Goal: Task Accomplishment & Management: Use online tool/utility

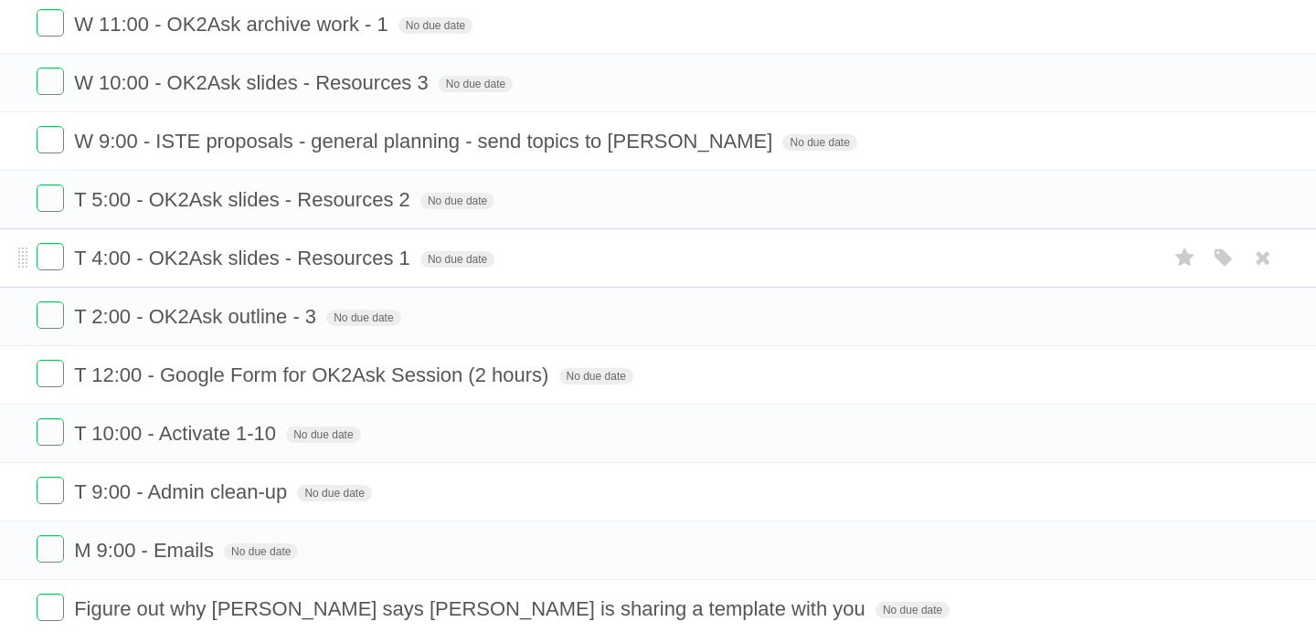
scroll to position [1269, 0]
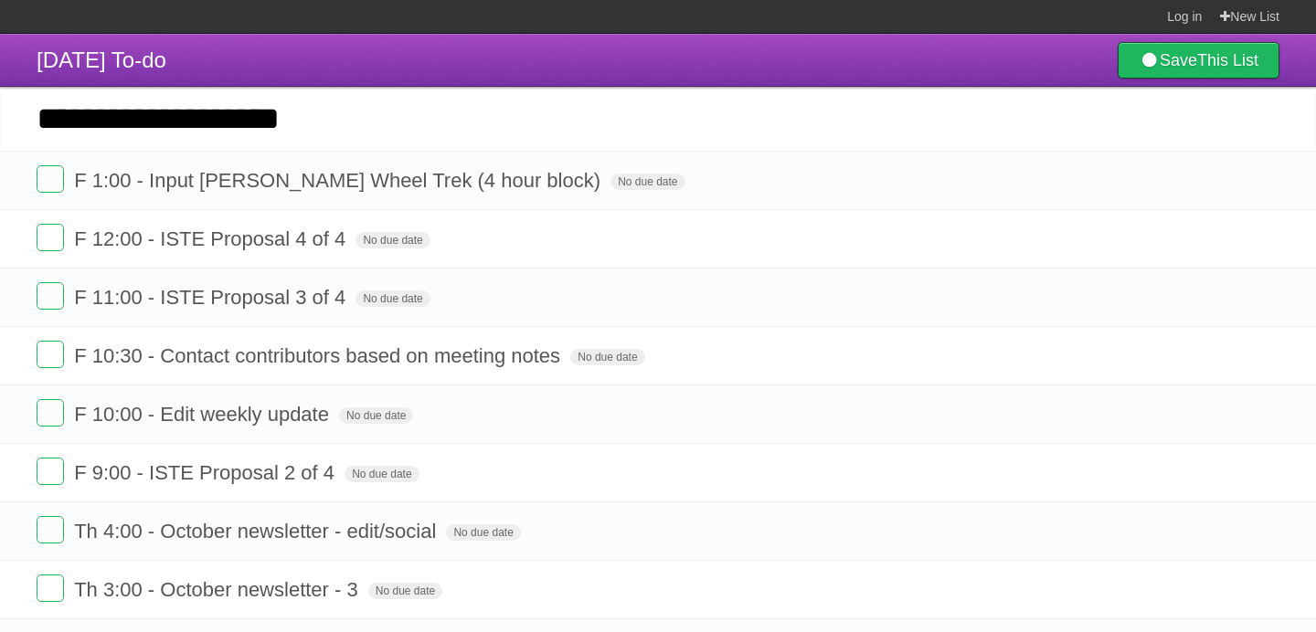
type input "**********"
click input "*********" at bounding box center [0, 0] width 0 height 0
